Goal: Task Accomplishment & Management: Manage account settings

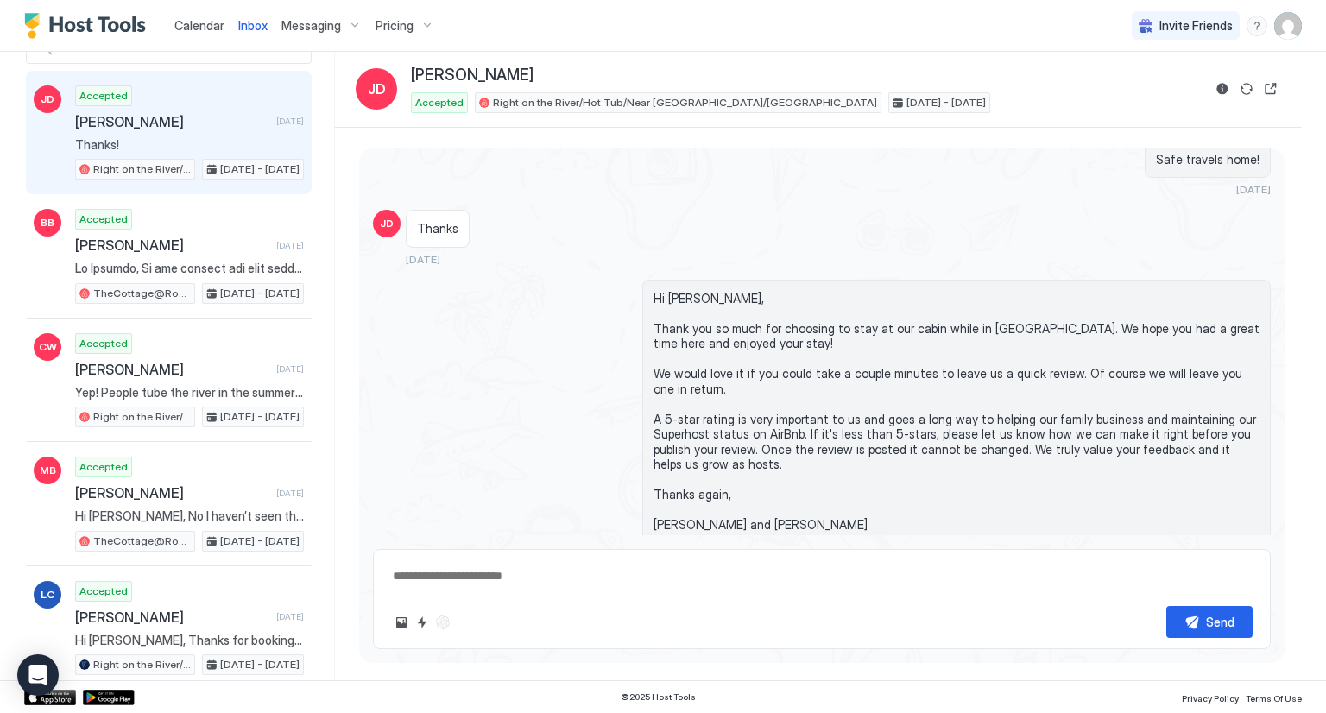
scroll to position [5051, 0]
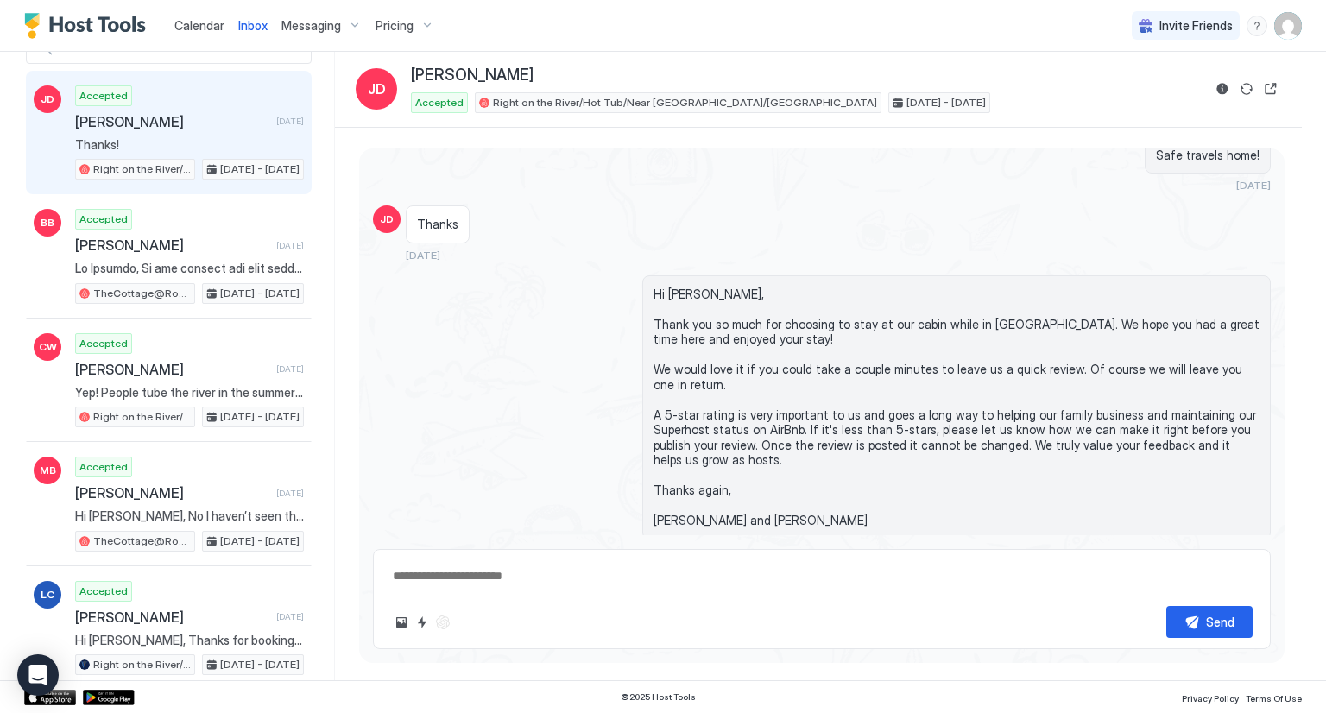
click at [242, 21] on span "Inbox" at bounding box center [252, 25] width 29 height 15
type textarea "*"
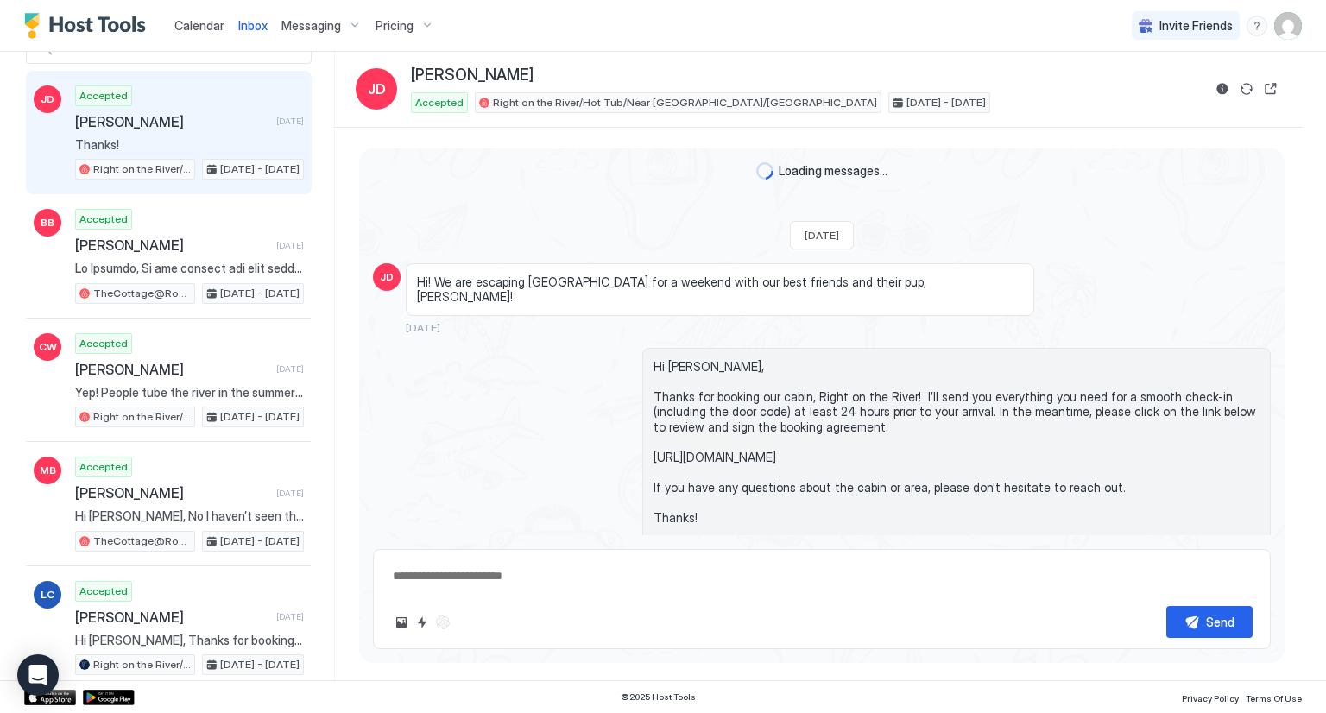
scroll to position [5223, 0]
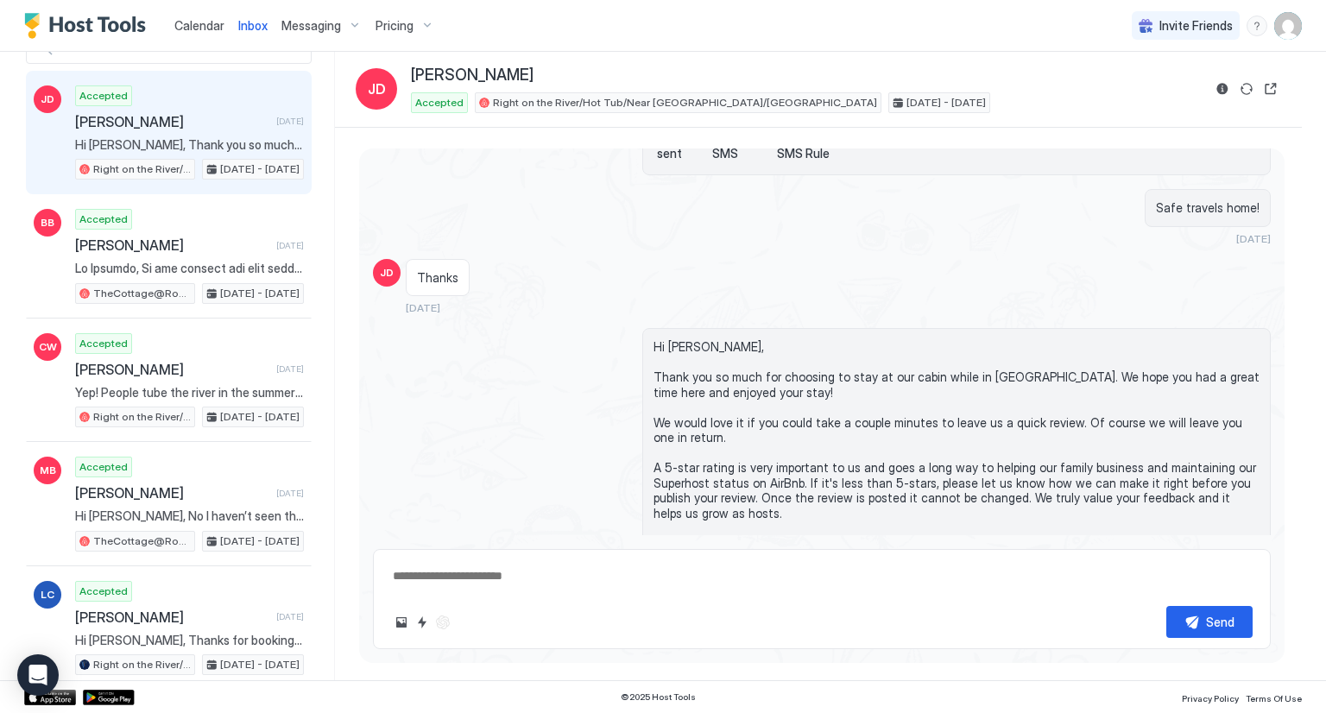
click at [204, 22] on span "Calendar" at bounding box center [199, 25] width 50 height 15
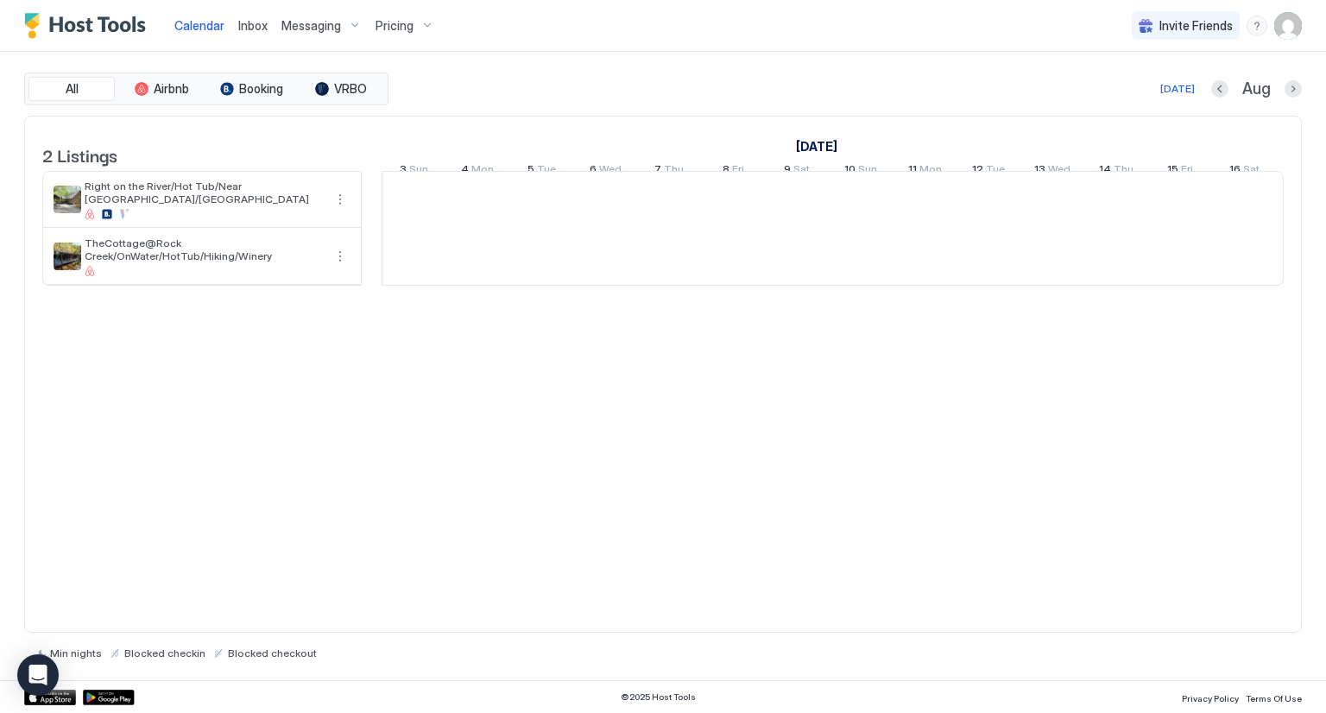
scroll to position [0, 959]
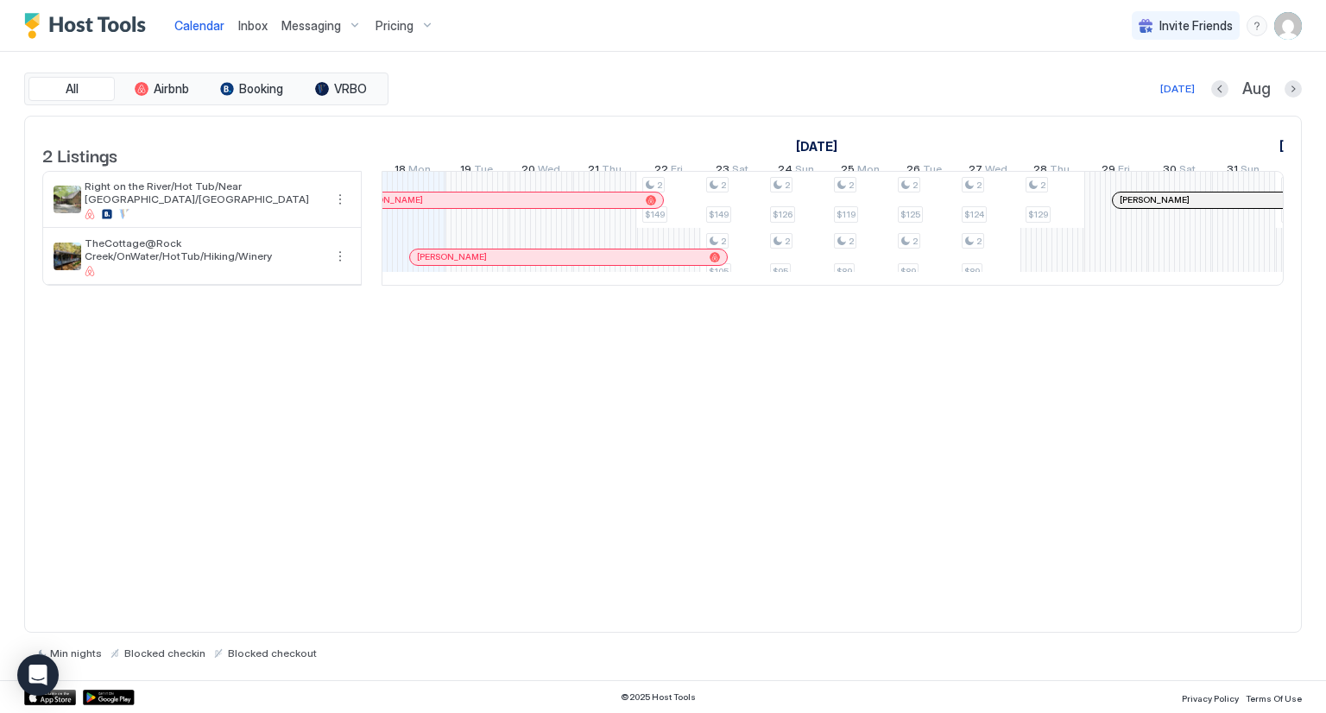
click at [307, 22] on span "Messaging" at bounding box center [311, 26] width 60 height 16
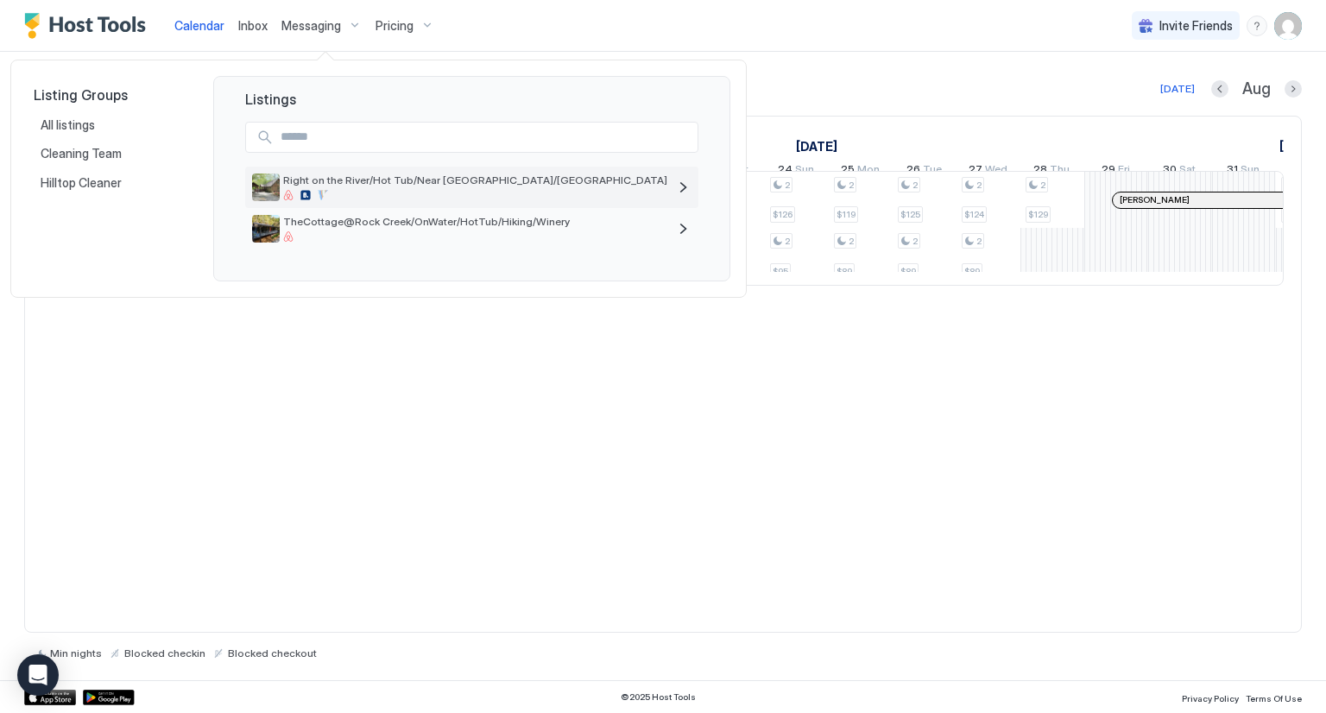
click at [346, 195] on div at bounding box center [475, 195] width 384 height 10
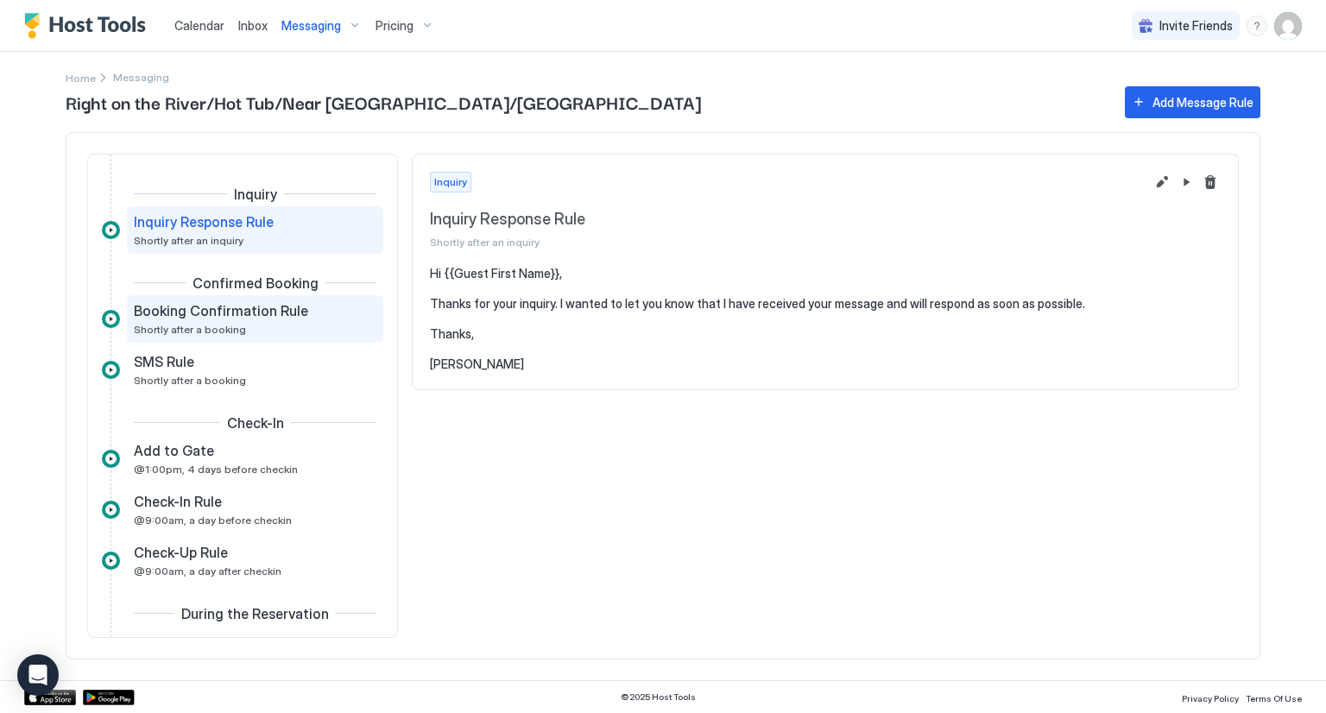
click at [270, 305] on span "Booking Confirmation Rule" at bounding box center [221, 310] width 174 height 17
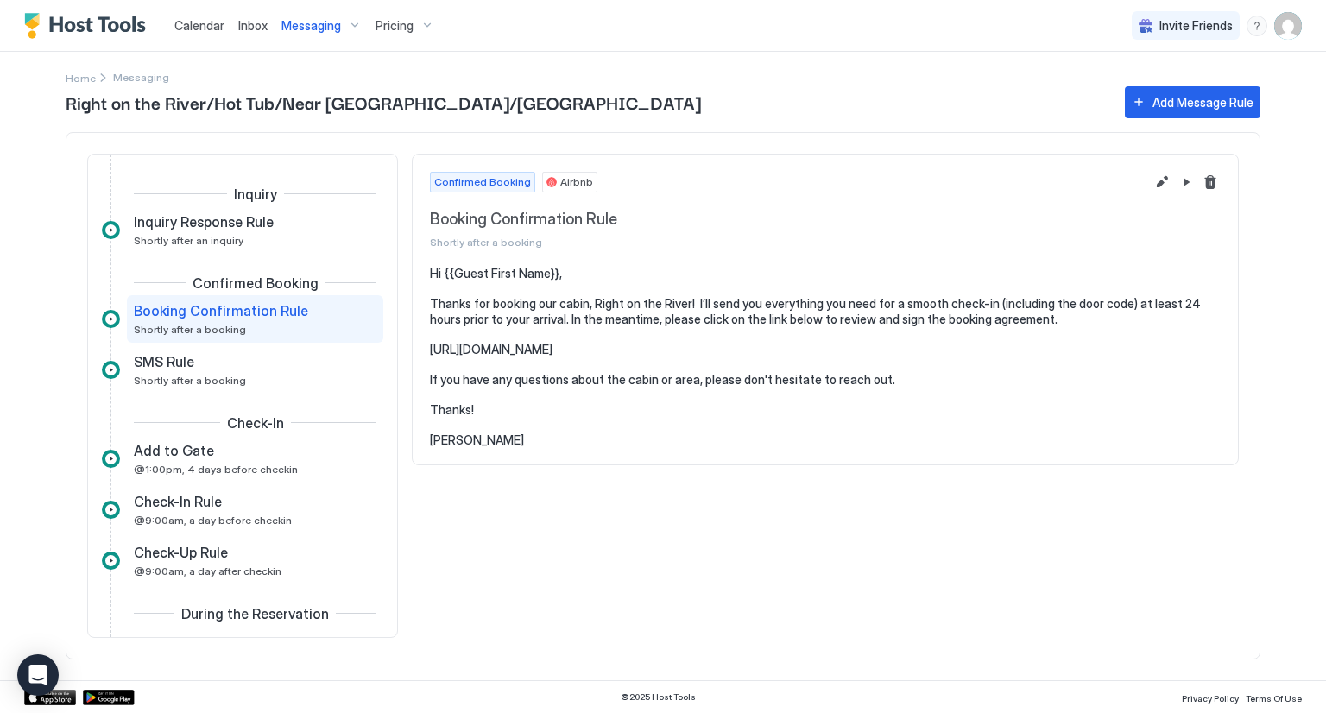
drag, startPoint x: 488, startPoint y: 442, endPoint x: 422, endPoint y: 287, distance: 168.2
click at [422, 287] on section "Hi {{Guest First Name}}, Thanks for booking our cabin, Right on the River! I’ll…" at bounding box center [824, 365] width 825 height 198
copy pre "Thanks for booking our cabin, Right on the River! I’ll send you everything you …"
click at [254, 25] on span "Inbox" at bounding box center [252, 25] width 29 height 15
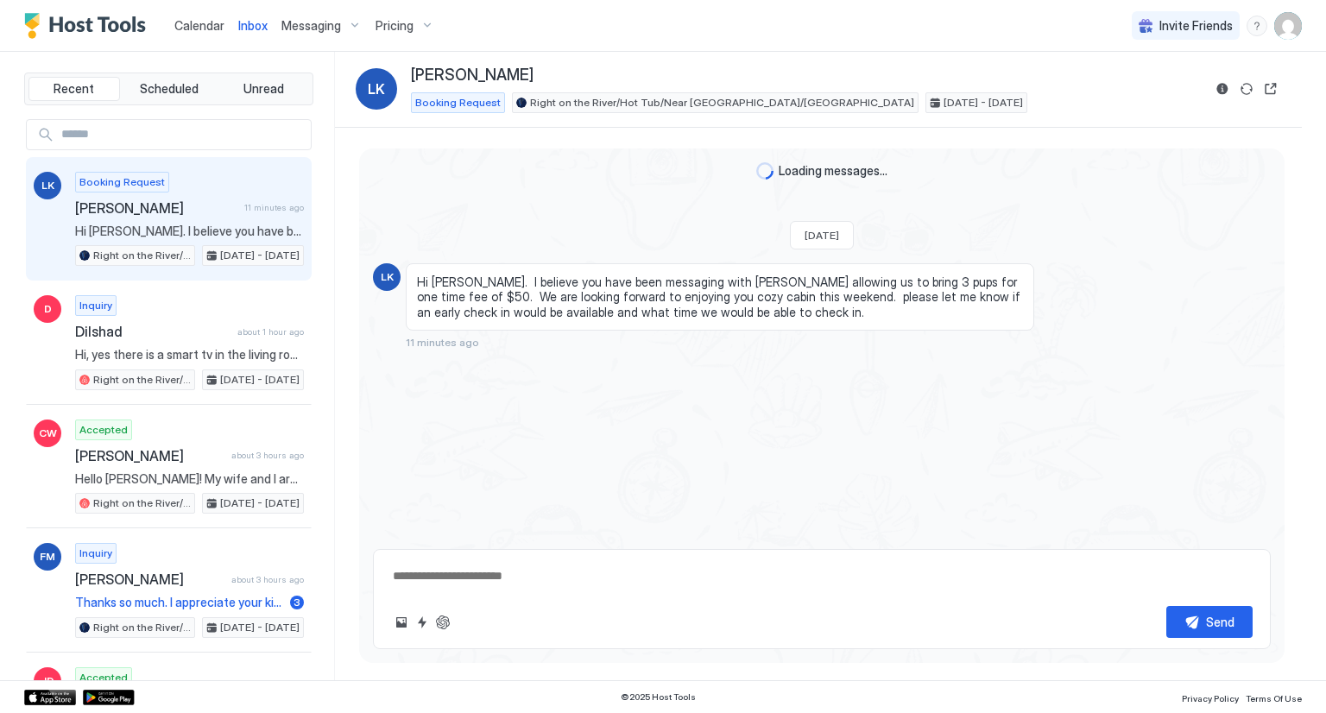
type textarea "*"
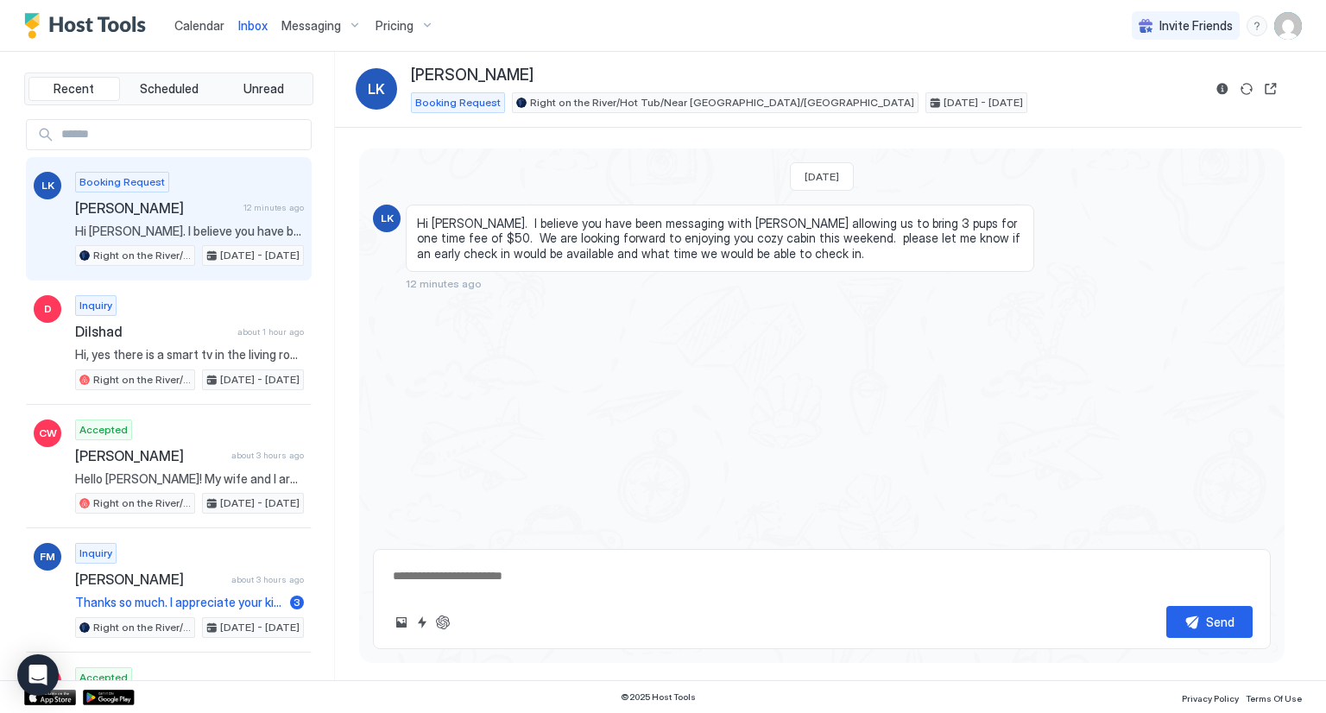
click at [186, 33] on link "Calendar" at bounding box center [199, 25] width 50 height 18
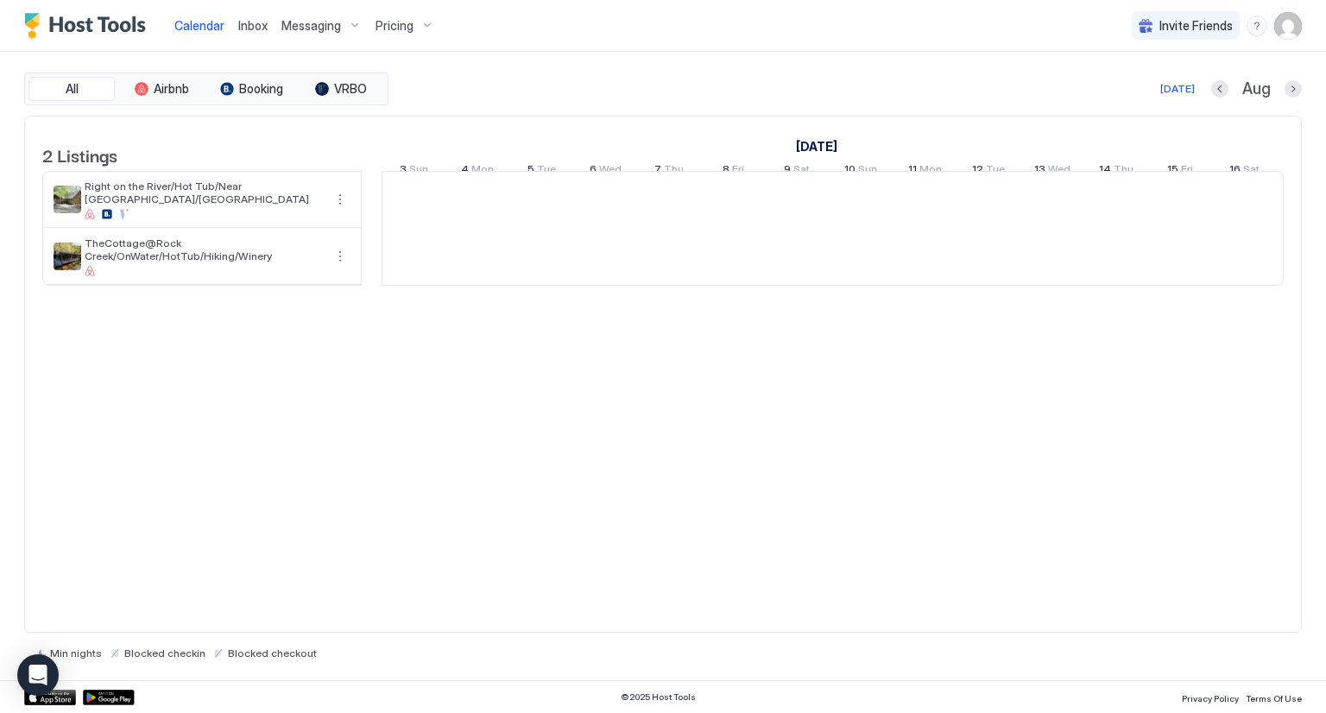
scroll to position [0, 959]
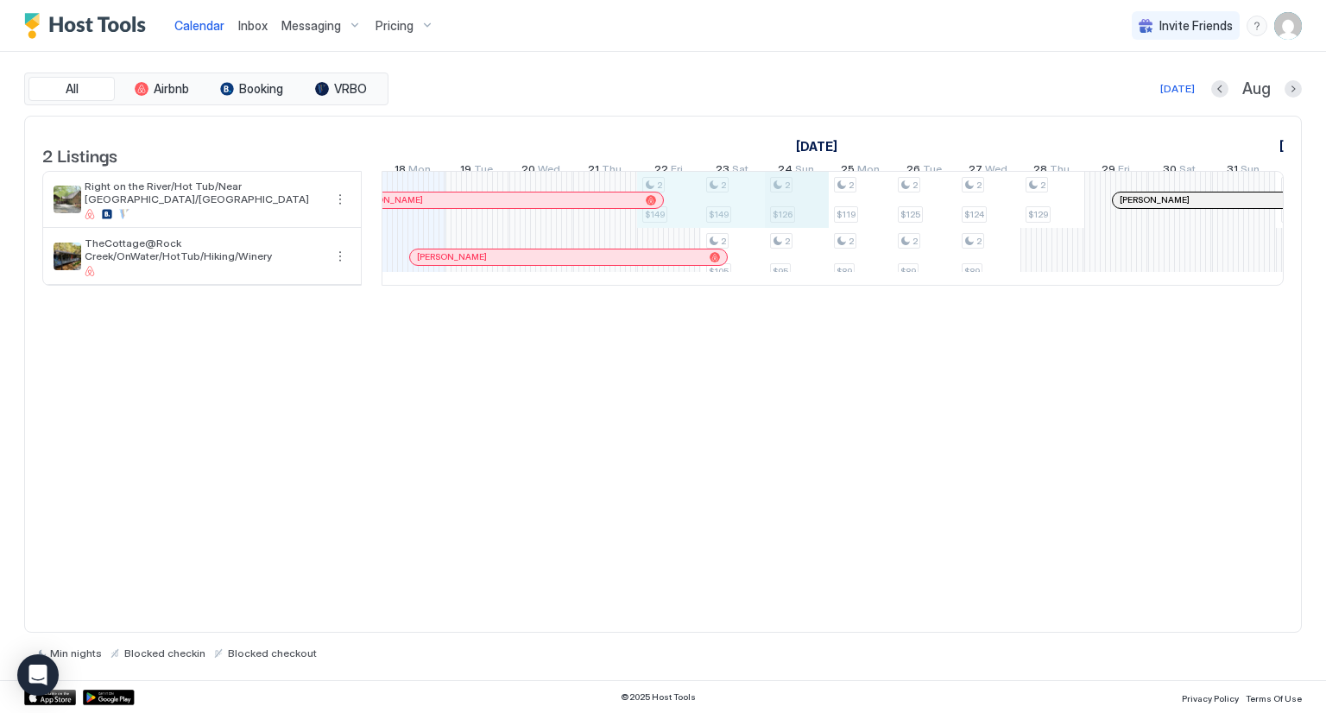
drag, startPoint x: 682, startPoint y: 208, endPoint x: 767, endPoint y: 215, distance: 85.7
click at [774, 215] on div "2 $149 2 $149 2 $105 2 $126 2 $95 2 $119 2 $89 2 $125 2 $89 2 $124 2 $89 2 $129…" at bounding box center [1148, 228] width 3448 height 113
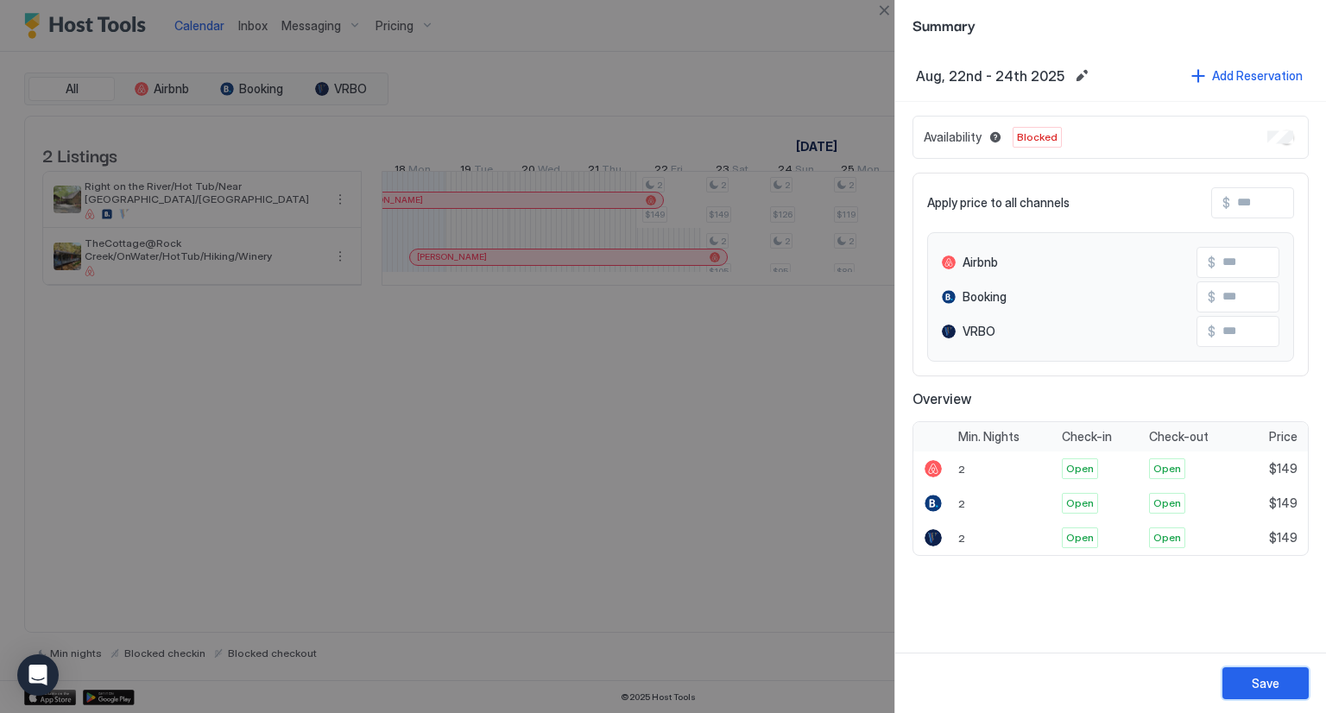
click at [1259, 680] on div "Save" at bounding box center [1265, 683] width 28 height 18
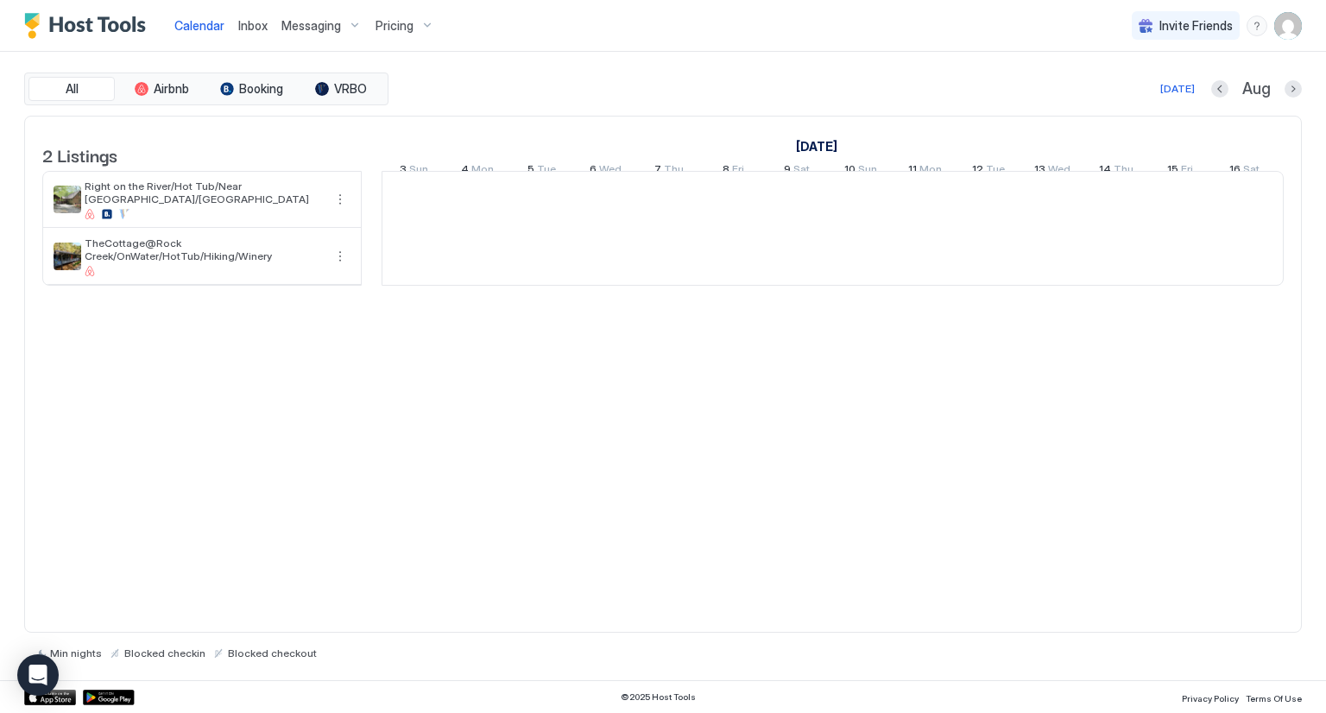
scroll to position [0, 959]
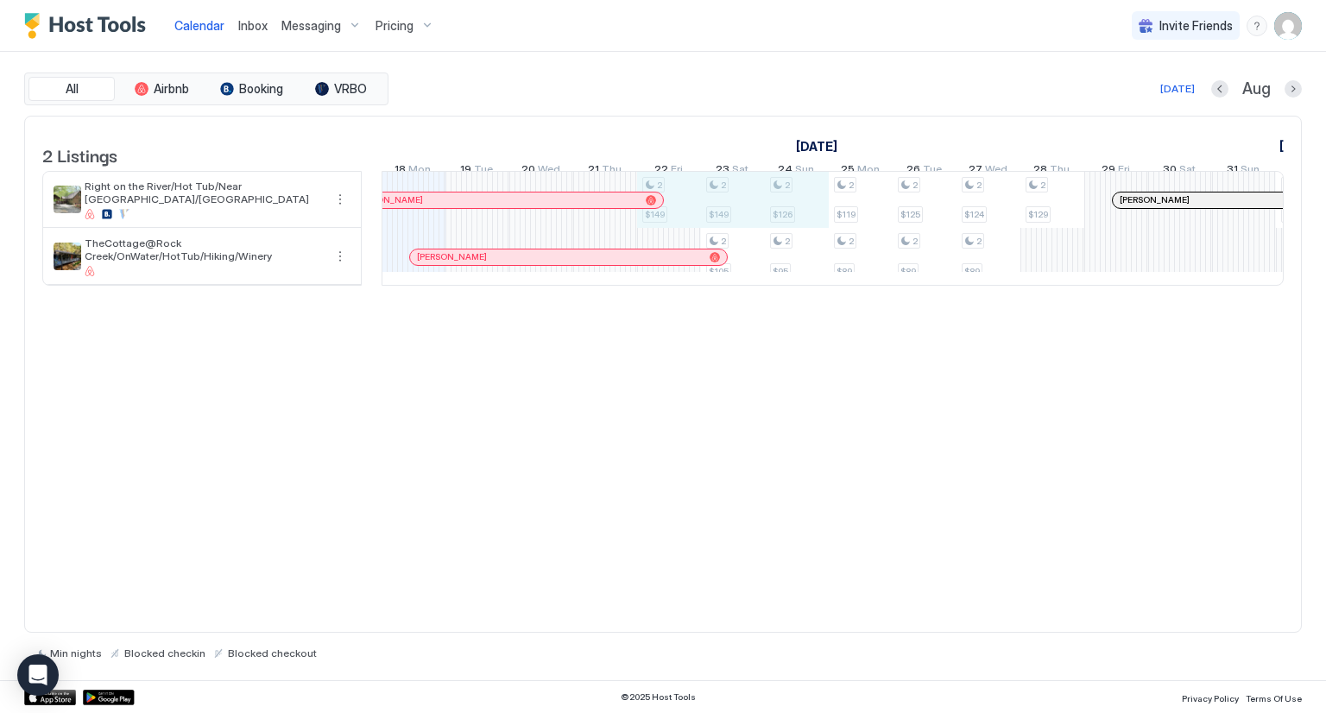
drag, startPoint x: 671, startPoint y: 204, endPoint x: 774, endPoint y: 205, distance: 103.6
click at [774, 205] on div "2 $149 2 $149 2 $105 2 $126 2 $95 2 $119 2 $89 2 $125 2 $89 2 $124 2 $89 2 $129…" at bounding box center [1148, 228] width 3448 height 113
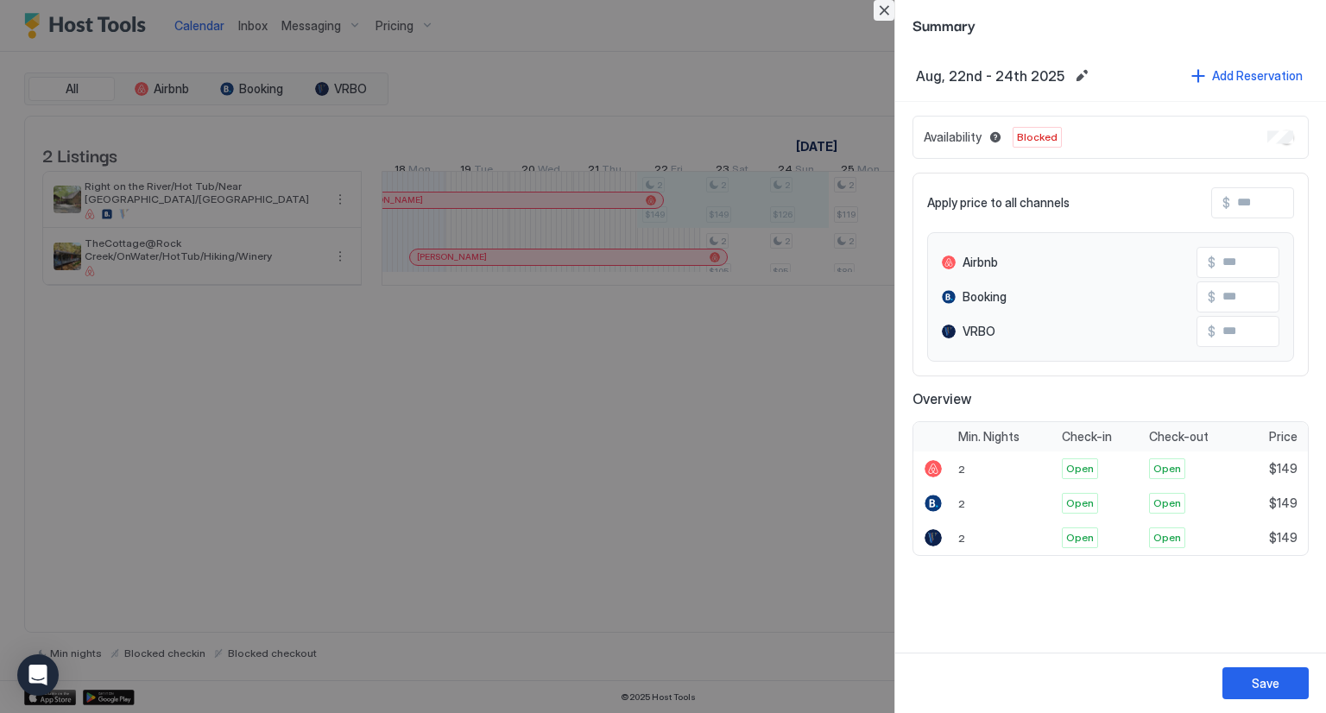
click at [884, 8] on button "Close" at bounding box center [883, 10] width 21 height 21
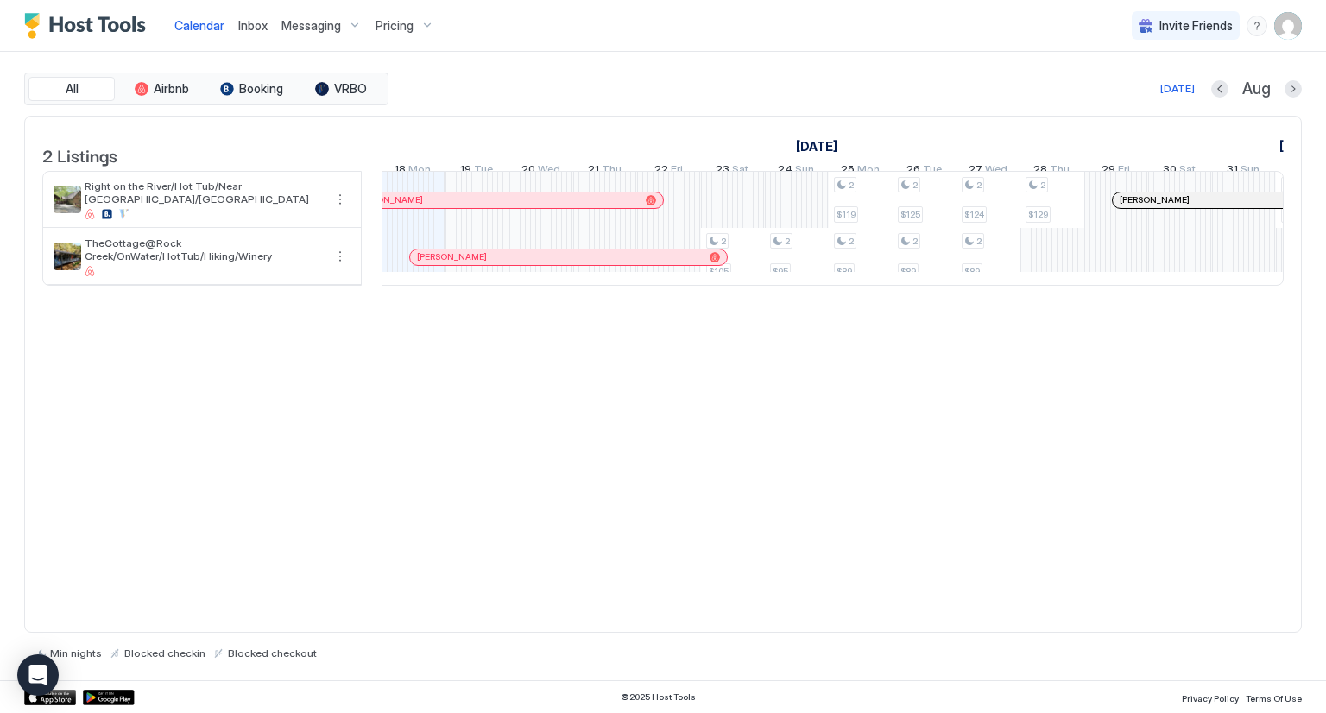
click at [255, 24] on span "Inbox" at bounding box center [252, 25] width 29 height 15
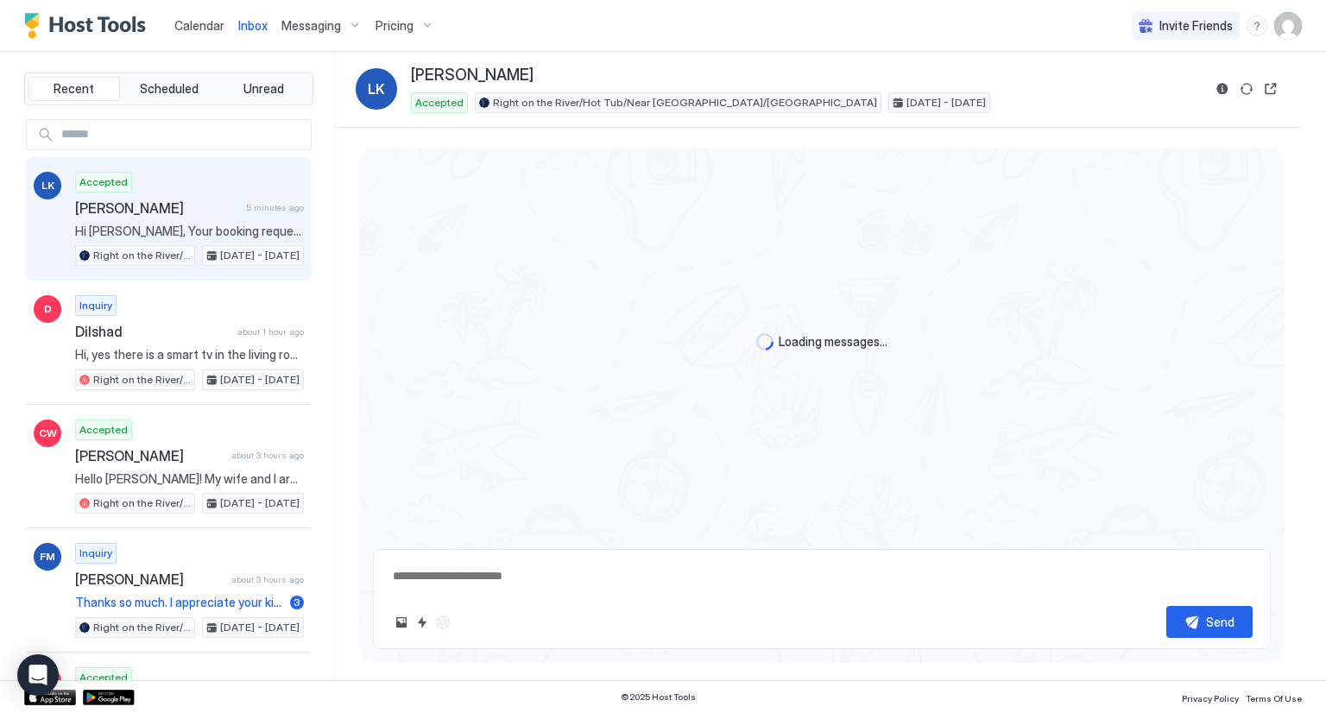
scroll to position [183, 0]
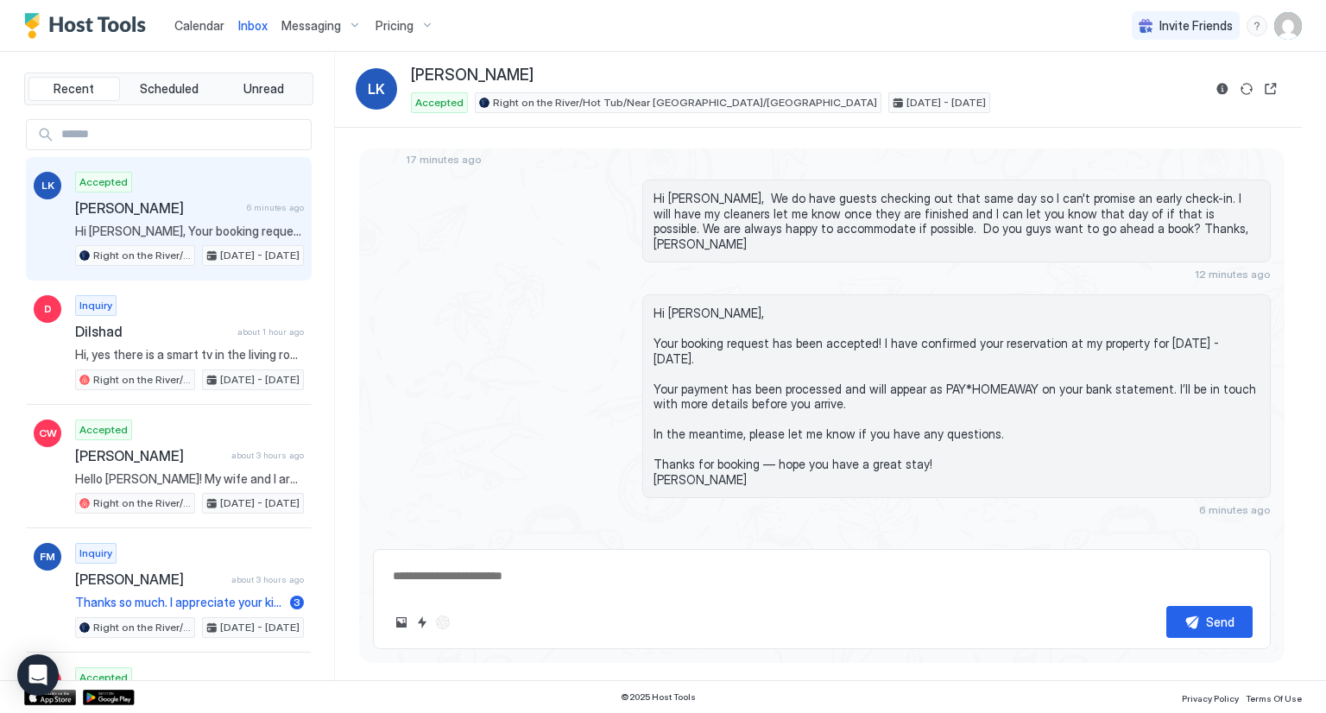
type textarea "*"
click at [208, 28] on span "Calendar" at bounding box center [199, 25] width 50 height 15
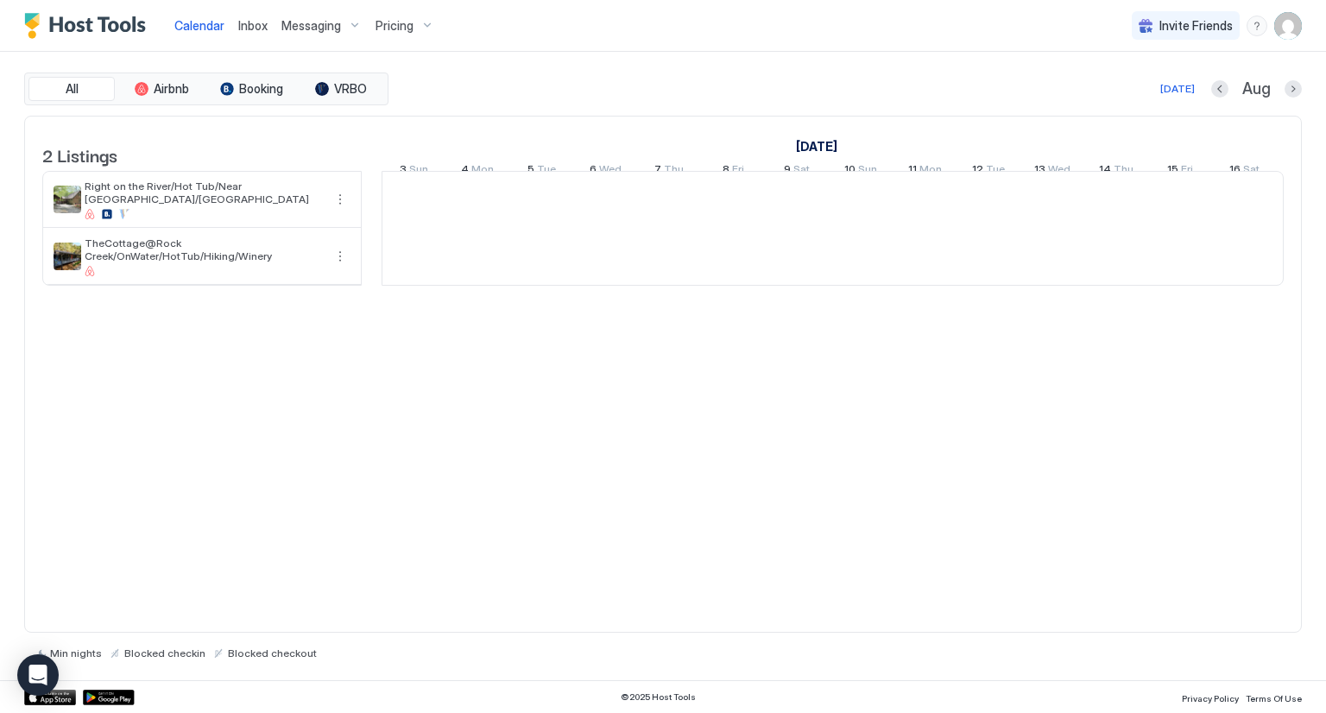
scroll to position [0, 959]
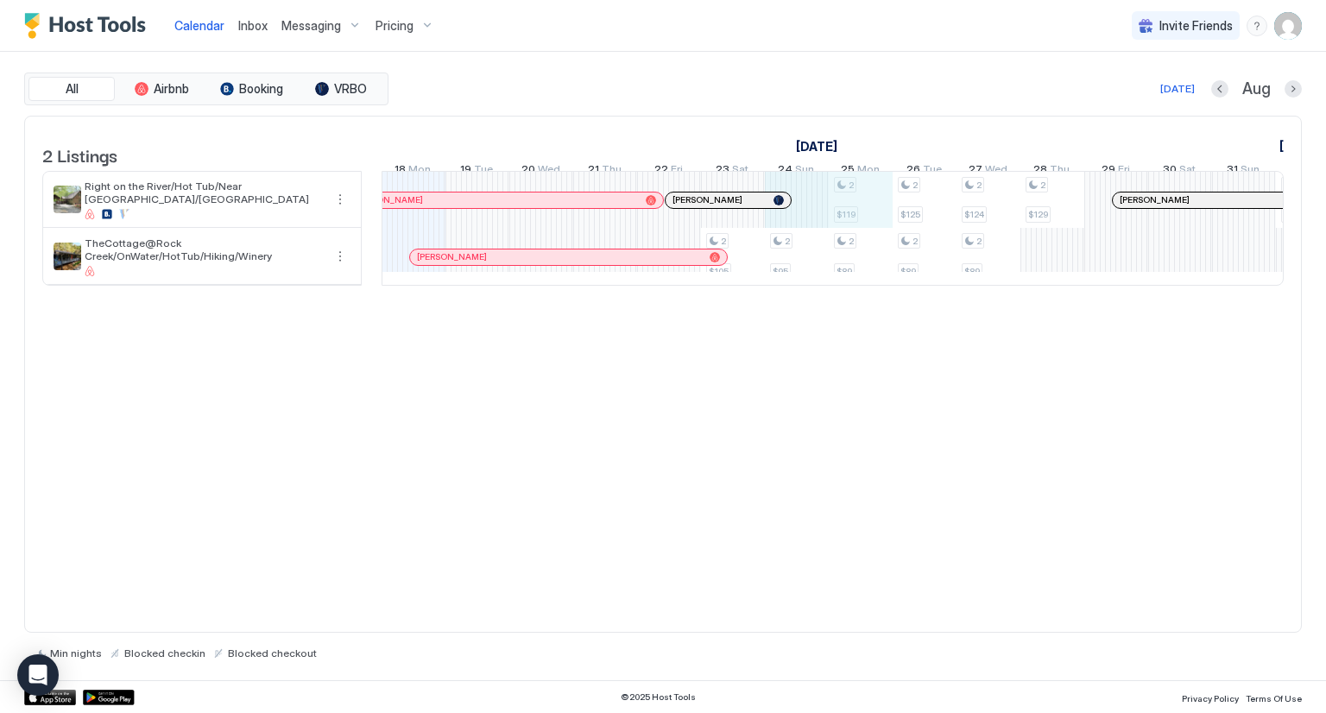
drag, startPoint x: 815, startPoint y: 220, endPoint x: 853, endPoint y: 219, distance: 38.0
click at [853, 219] on div "2 $105 2 $95 2 $119 2 $89 2 $125 2 $89 2 $124 2 $89 2 $129 3 $126 2 $119 2 $119…" at bounding box center [1148, 228] width 3448 height 113
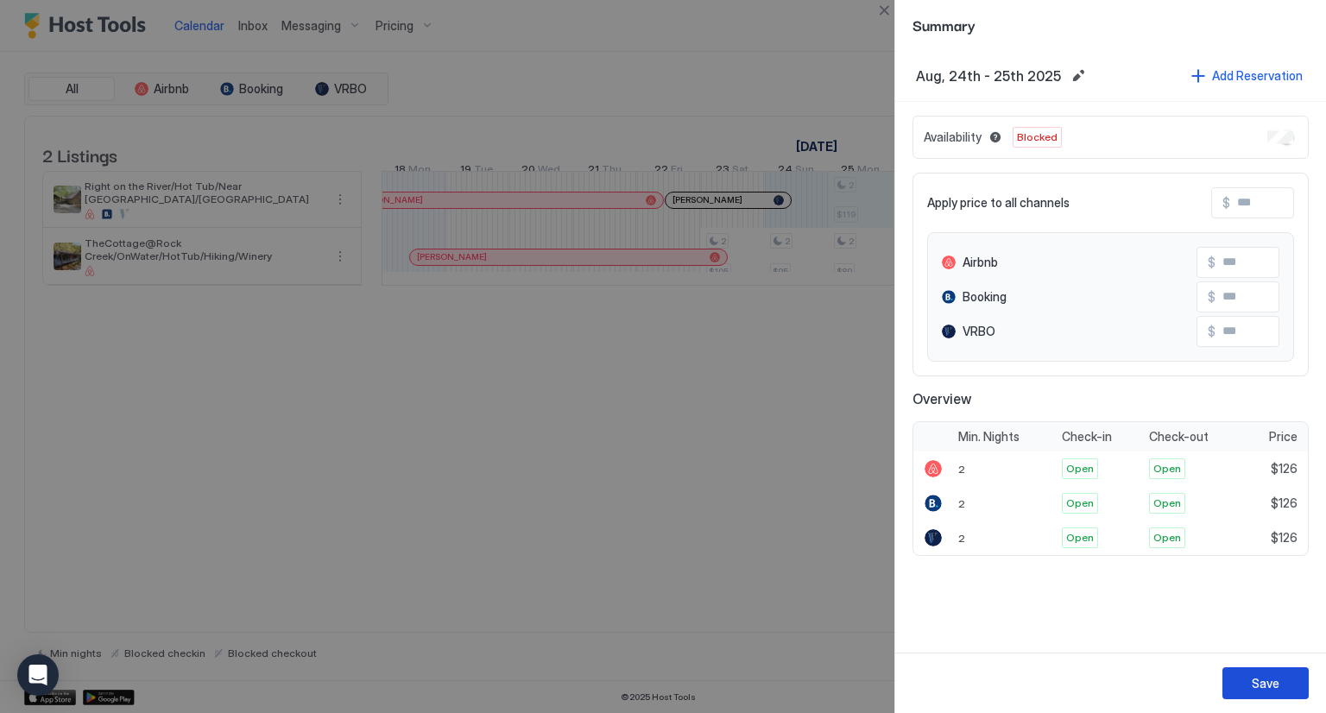
click at [1284, 683] on button "Save" at bounding box center [1265, 683] width 86 height 32
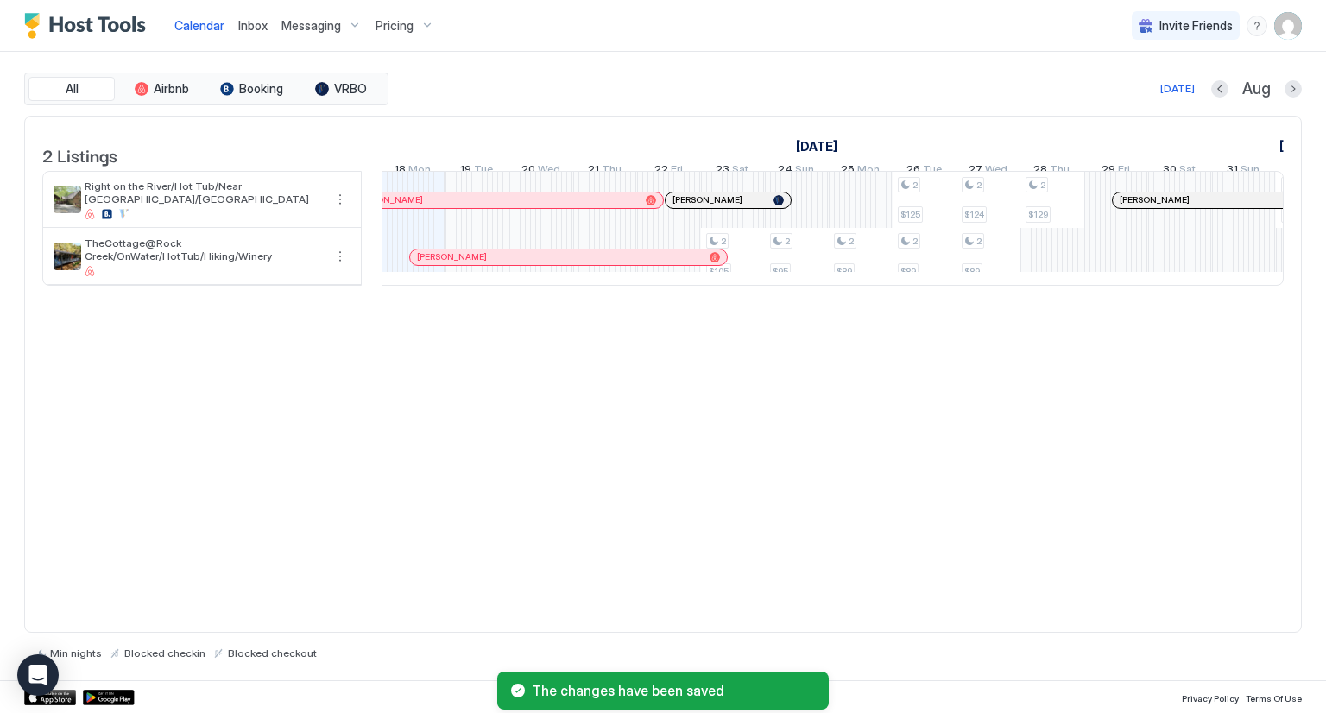
click at [891, 545] on div "2 Listings August 2025 September 2025 3 Sun 4 Mon 5 Tue 6 Wed 7 Thu 8 Fri 9 Sat…" at bounding box center [662, 375] width 1277 height 518
